Goal: Task Accomplishment & Management: Complete application form

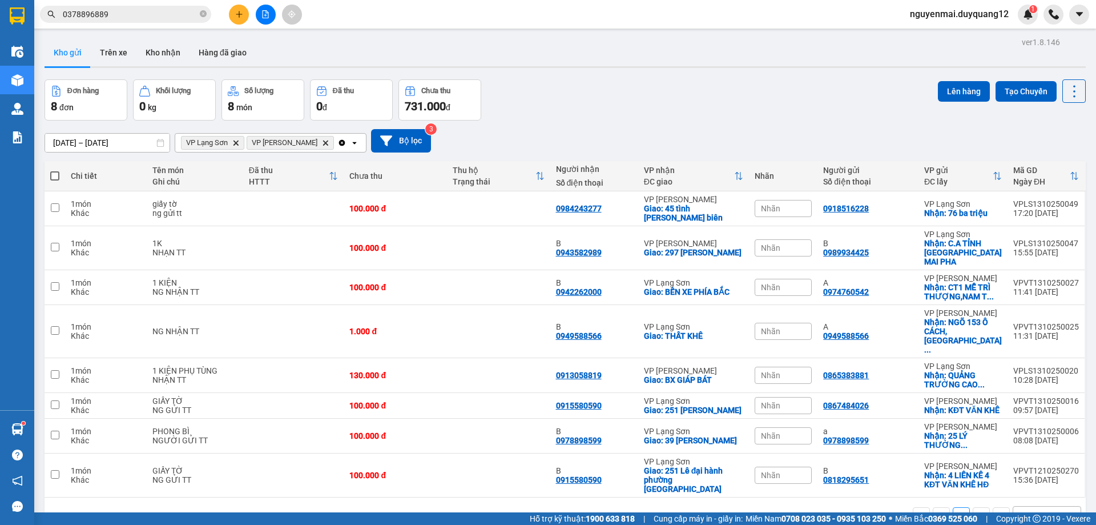
click at [126, 16] on input "0378896889" at bounding box center [130, 14] width 135 height 13
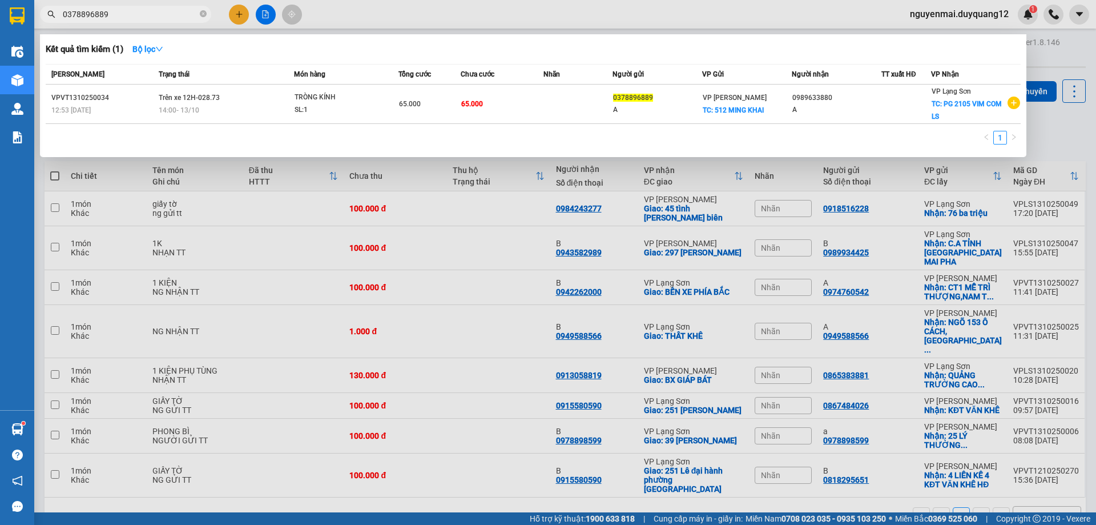
click at [126, 16] on input "0378896889" at bounding box center [130, 14] width 135 height 13
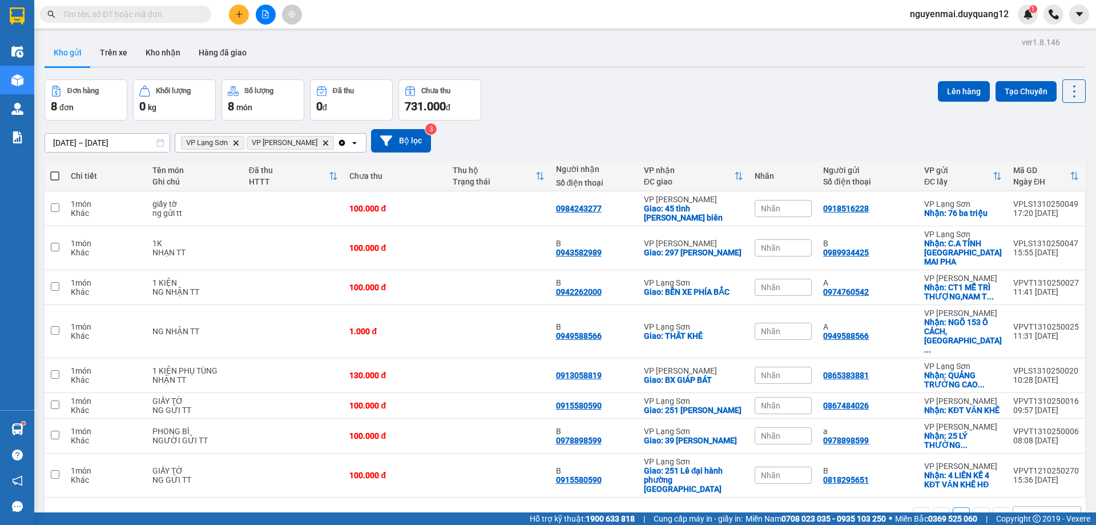
paste input "0344444096"
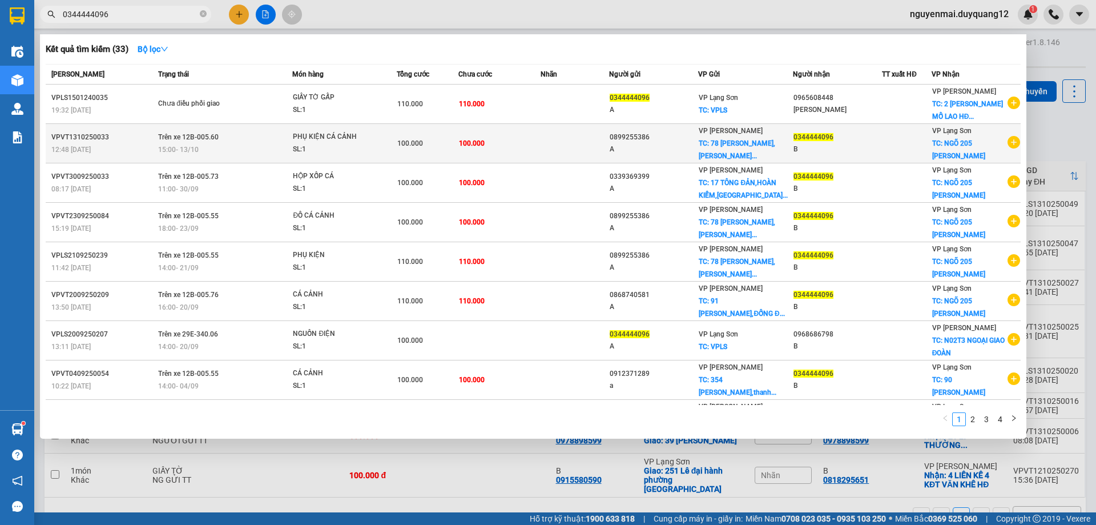
type input "0344444096"
click at [172, 154] on span "15:00 [DATE]" at bounding box center [178, 148] width 41 height 9
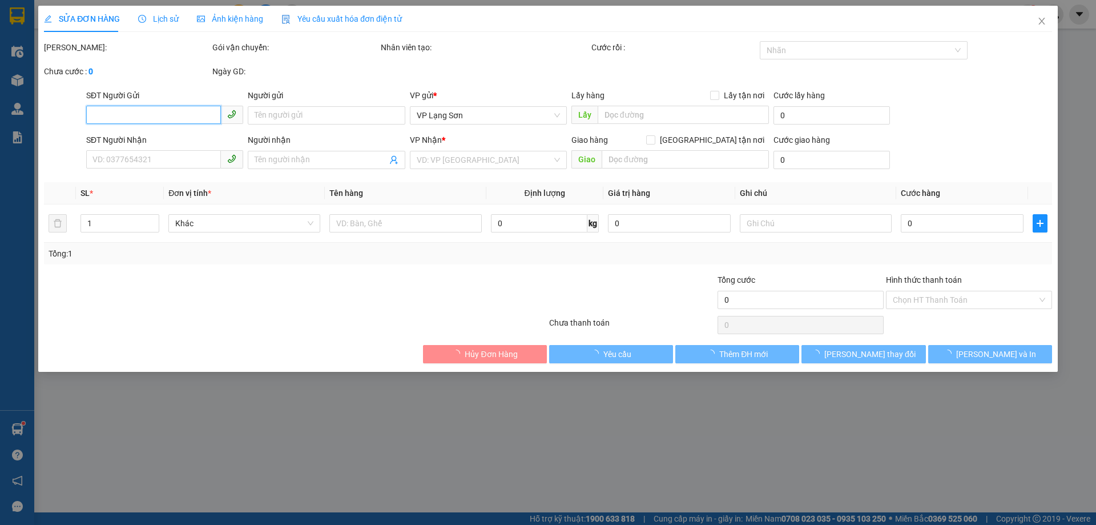
type input "0899255386"
type input "A"
checkbox input "true"
type input "78 [PERSON_NAME],[GEOGRAPHIC_DATA],[GEOGRAPHIC_DATA]"
type input "0344444096"
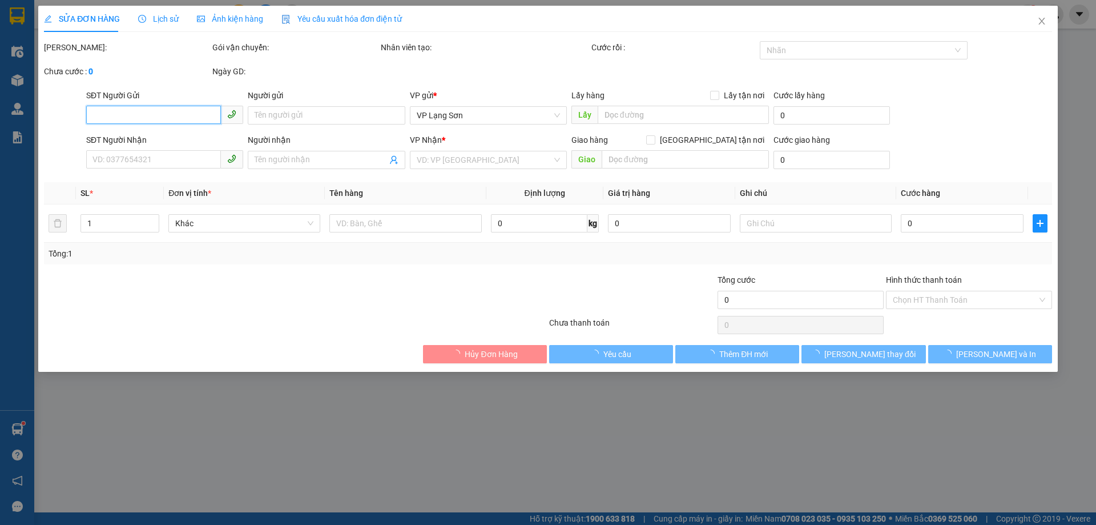
type input "B"
checkbox input "true"
type input "NGÕ 205 [PERSON_NAME]"
type input "100.000"
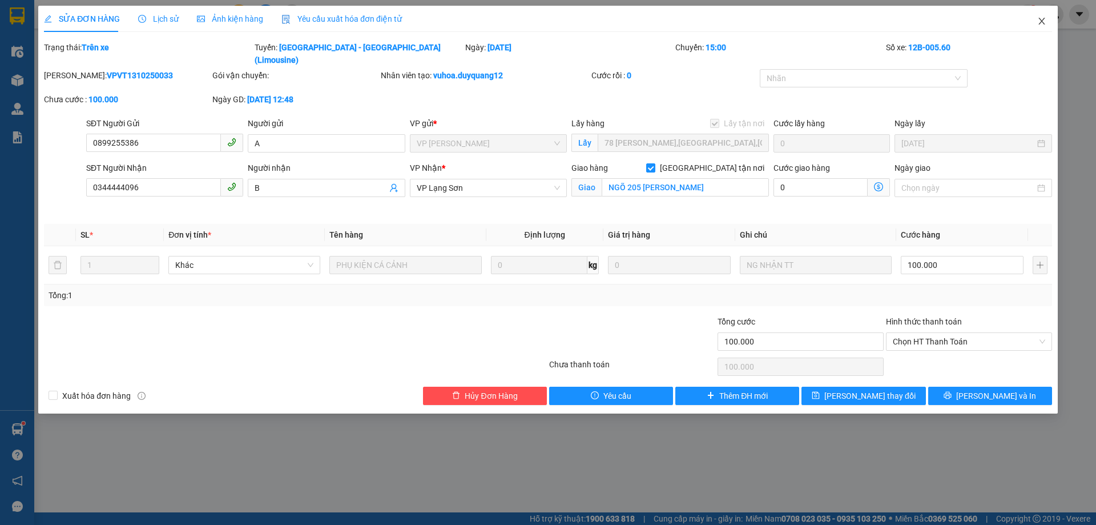
click at [1039, 23] on icon "close" at bounding box center [1042, 21] width 9 height 9
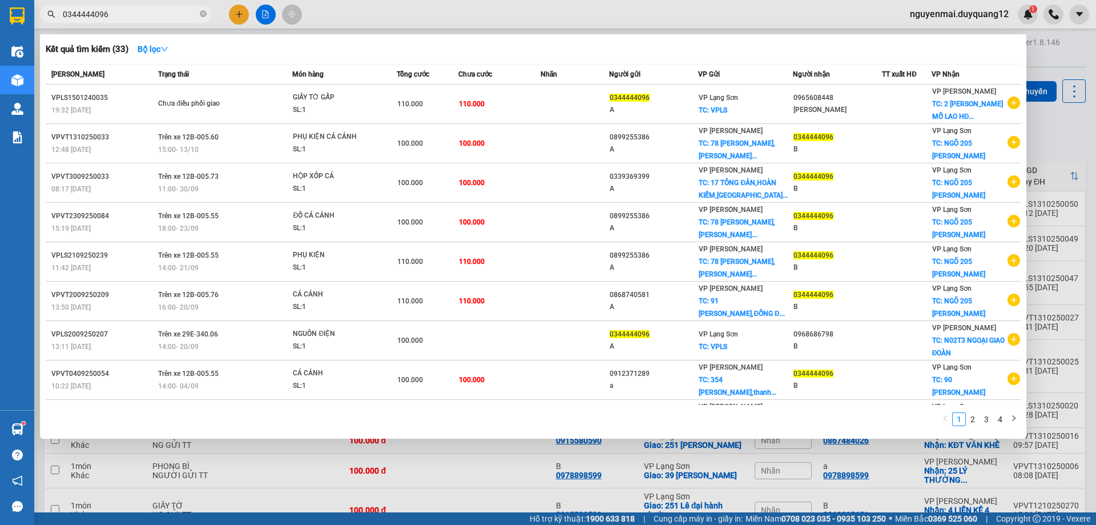
click at [122, 11] on input "0344444096" at bounding box center [130, 14] width 135 height 13
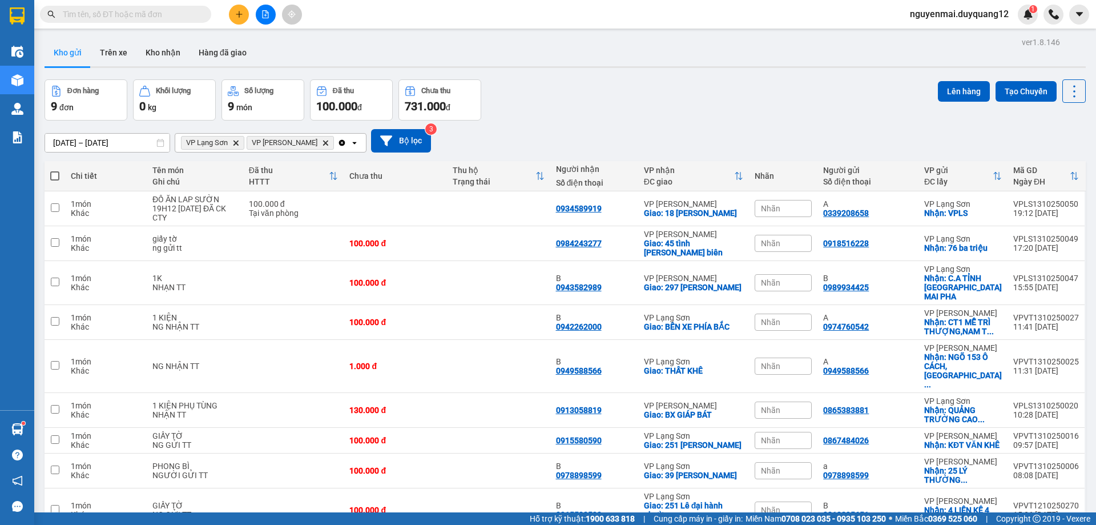
paste input "0345495678"
type input "0345495678"
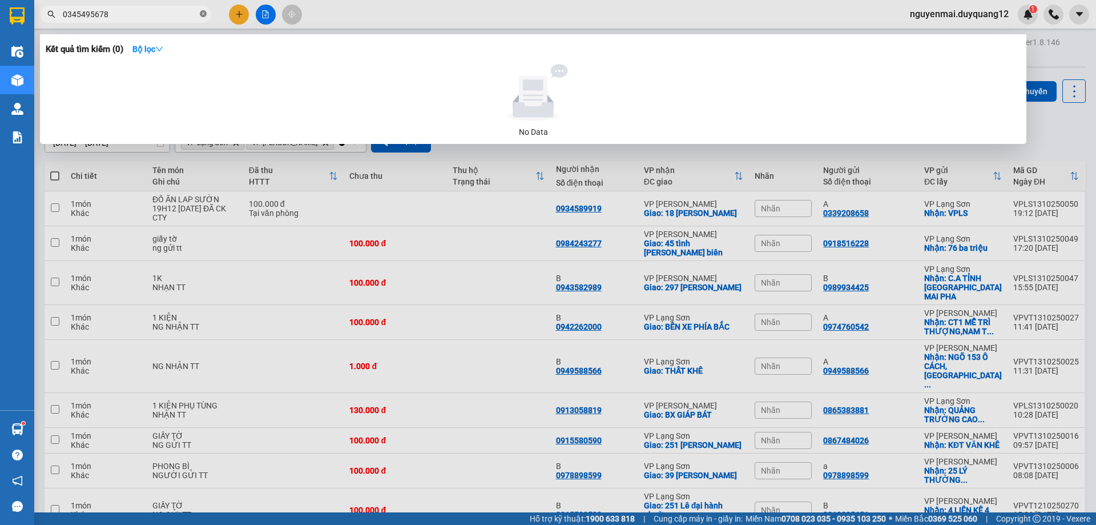
click at [201, 14] on icon "close-circle" at bounding box center [203, 13] width 7 height 7
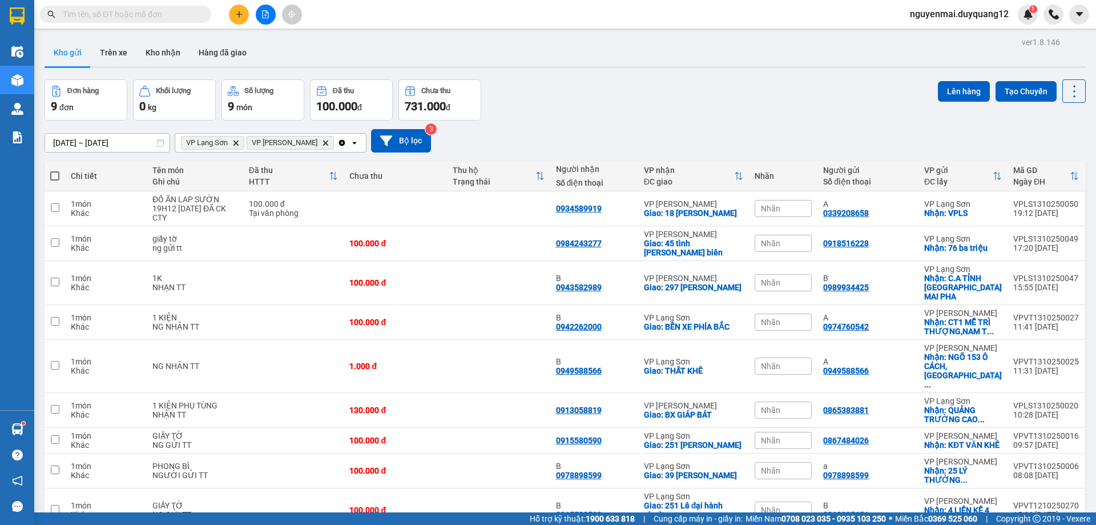
click at [97, 14] on input "text" at bounding box center [130, 14] width 135 height 13
paste input "0345495678"
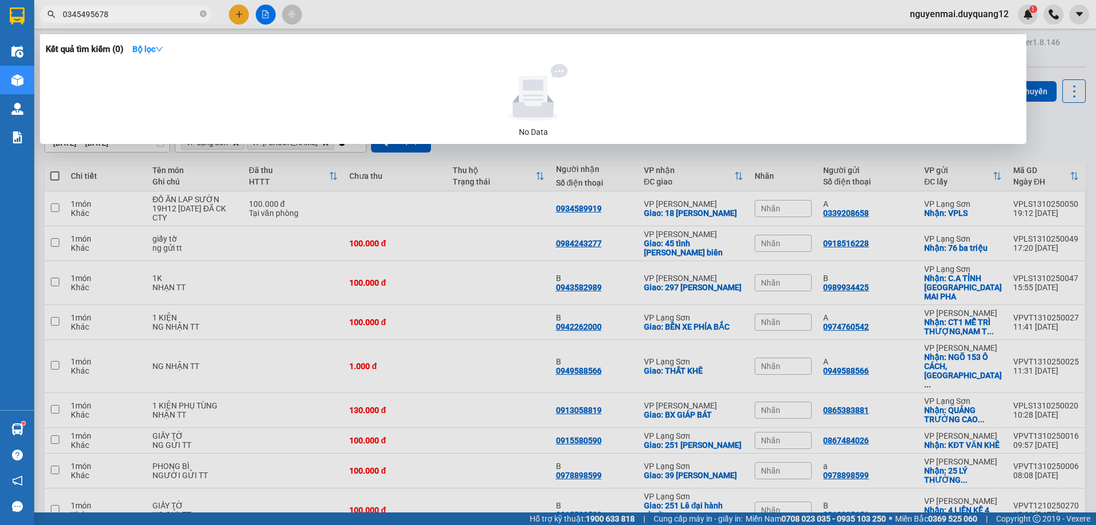
type input "0345495678"
click at [1050, 127] on div at bounding box center [548, 262] width 1096 height 525
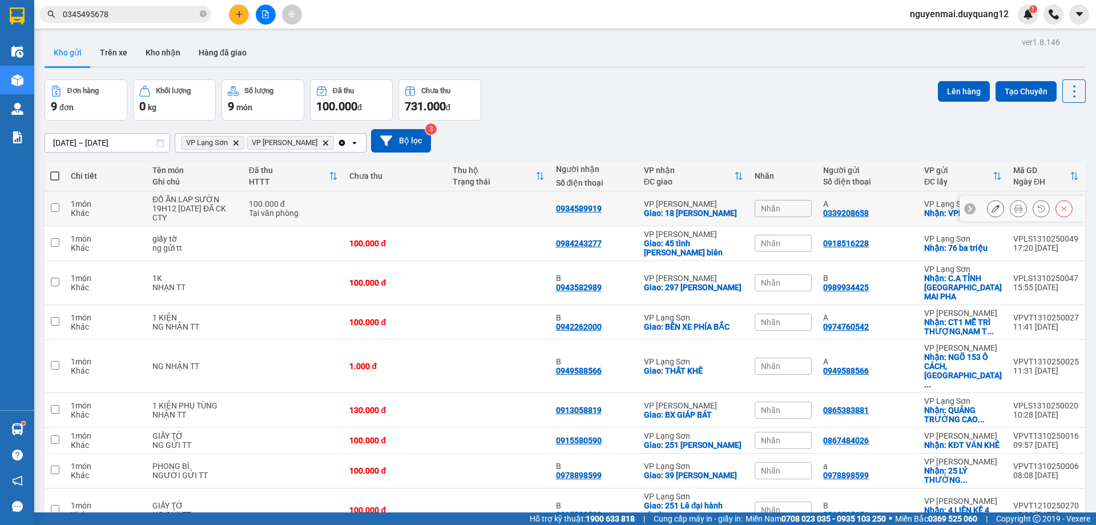
scroll to position [53, 0]
